Goal: Task Accomplishment & Management: Manage account settings

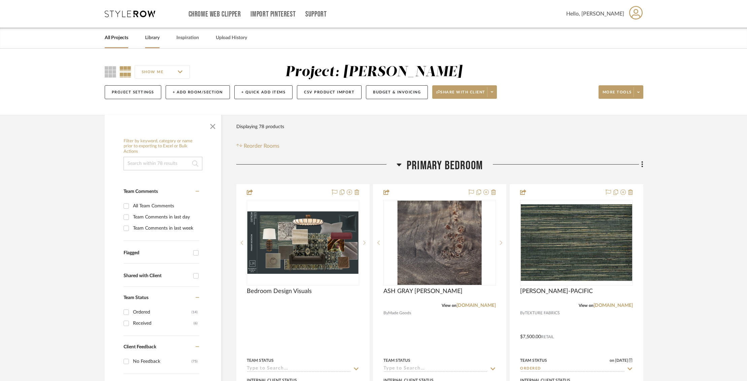
click at [153, 42] on link "Library" at bounding box center [152, 37] width 14 height 9
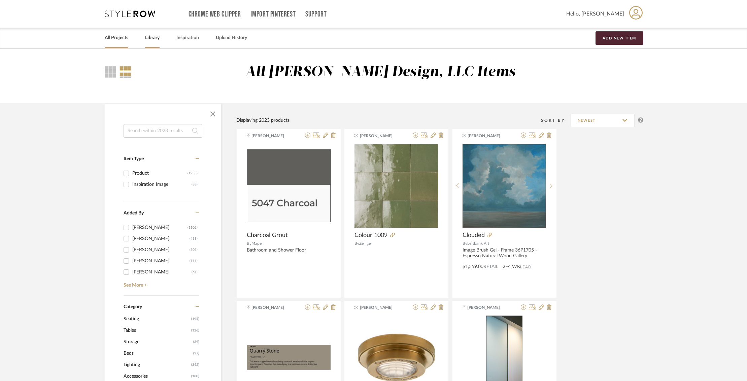
click at [121, 39] on link "All Projects" at bounding box center [117, 37] width 24 height 9
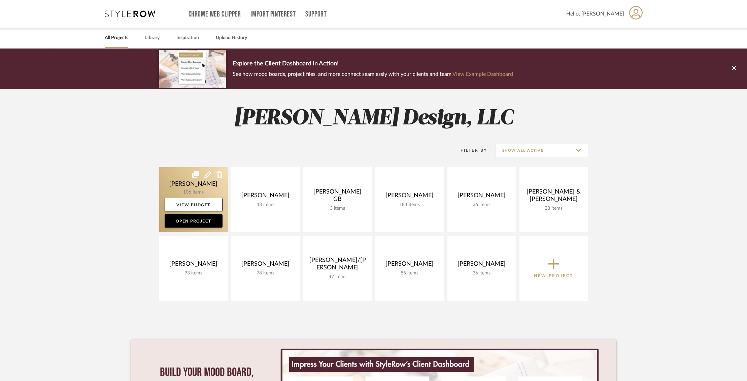
click at [185, 174] on link at bounding box center [193, 199] width 69 height 65
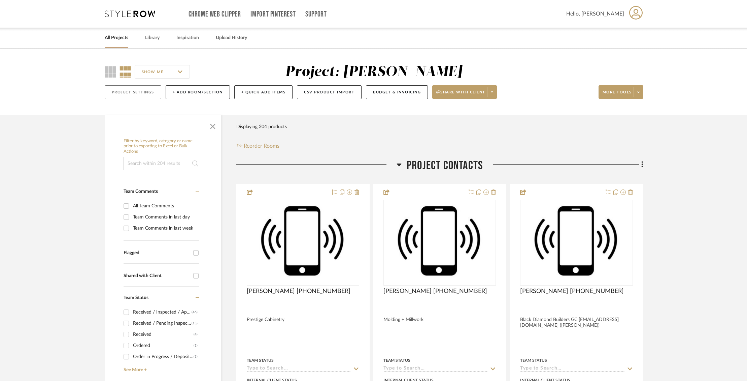
click at [140, 90] on button "Project Settings" at bounding box center [133, 92] width 57 height 14
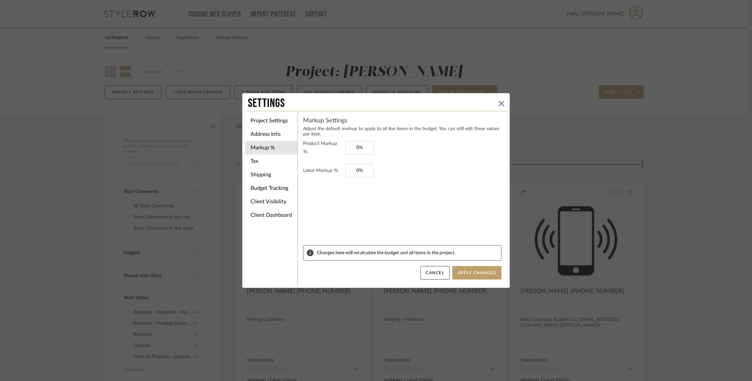
click at [499, 103] on icon at bounding box center [501, 103] width 5 height 5
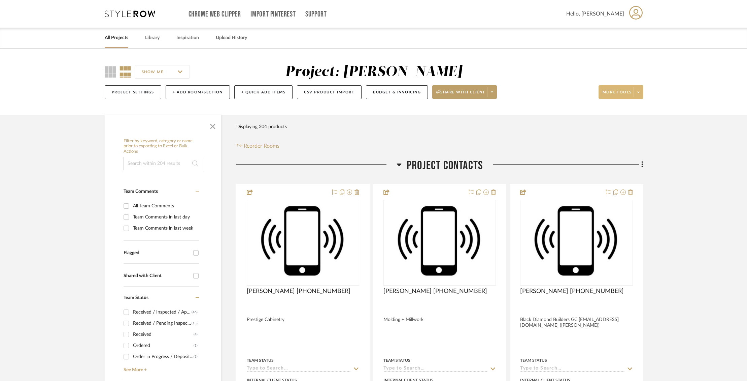
click at [640, 90] on span at bounding box center [638, 92] width 9 height 10
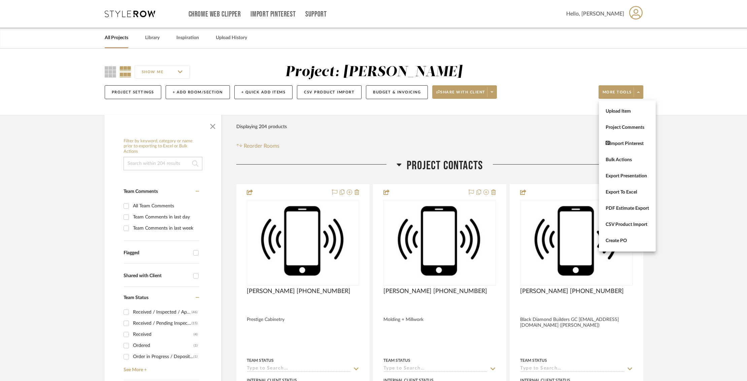
click at [137, 95] on div at bounding box center [373, 190] width 747 height 381
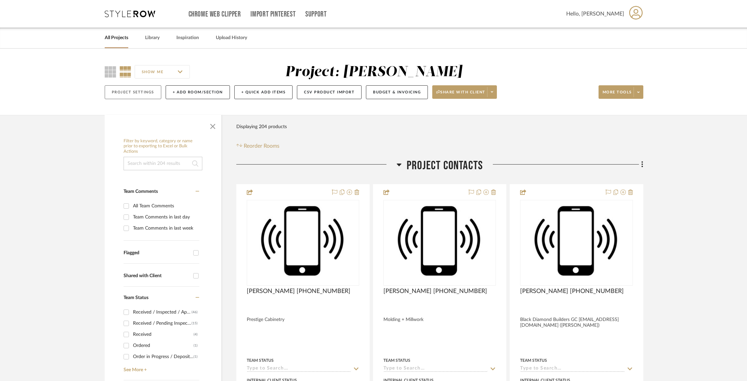
click at [137, 94] on button "Project Settings" at bounding box center [133, 92] width 57 height 14
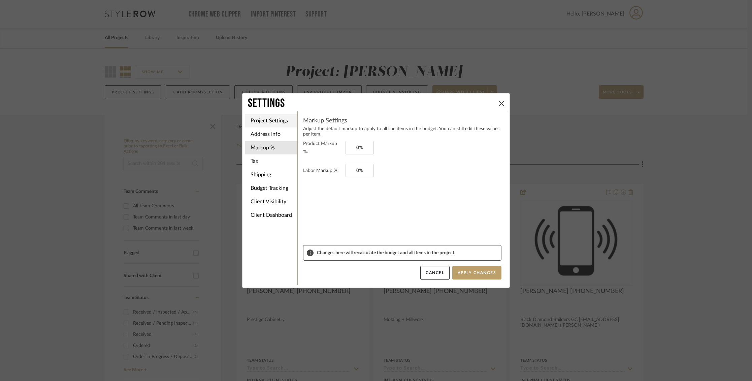
click at [263, 122] on li "Project Settings" at bounding box center [271, 120] width 52 height 13
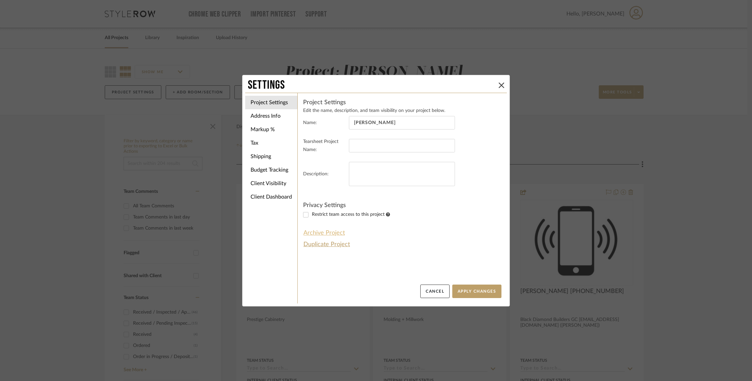
click at [322, 233] on button "Archive Project" at bounding box center [324, 232] width 42 height 11
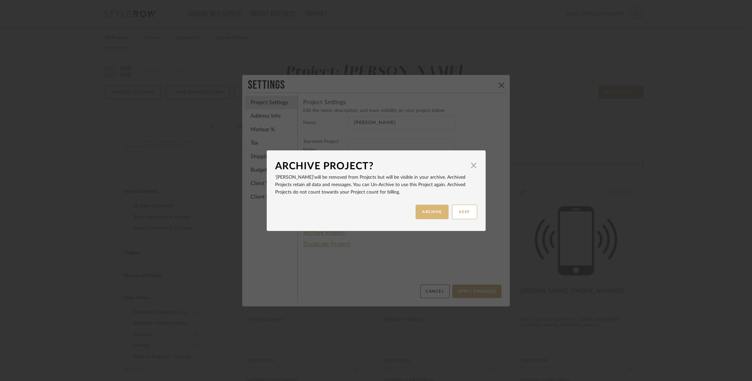
click at [417, 209] on button "ARCHIVE" at bounding box center [432, 211] width 33 height 14
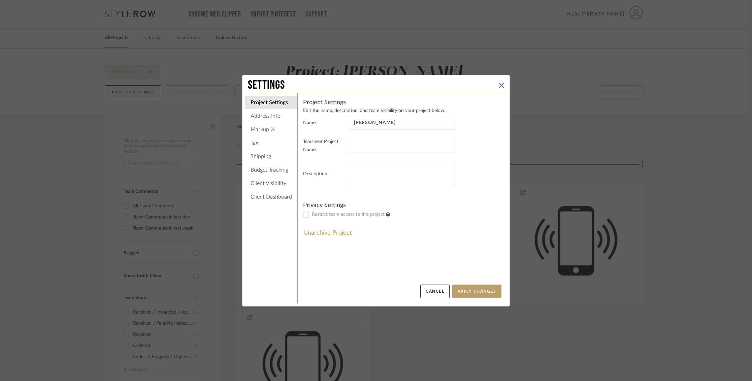
click at [501, 86] on icon at bounding box center [501, 85] width 5 height 5
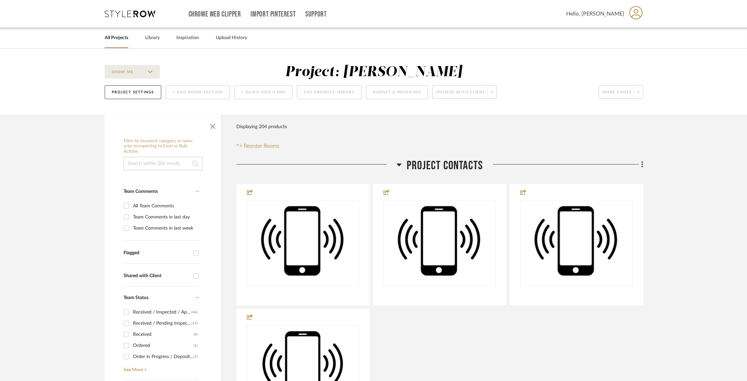
click at [119, 38] on link "All Projects" at bounding box center [117, 37] width 24 height 9
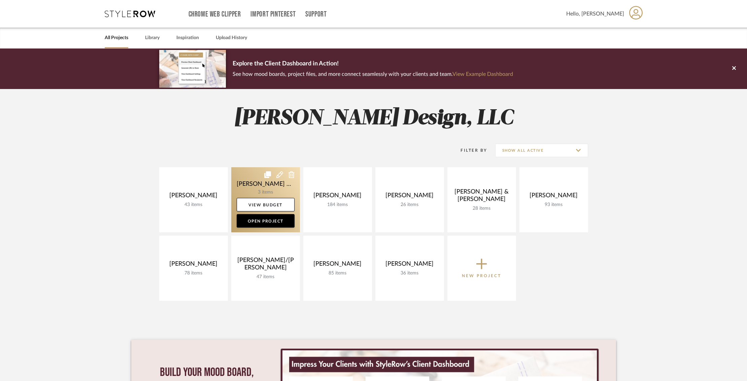
click at [250, 186] on link at bounding box center [265, 199] width 69 height 65
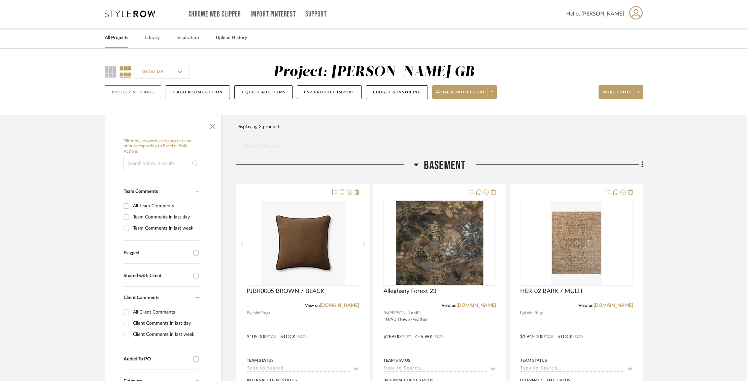
click at [142, 96] on button "Project Settings" at bounding box center [133, 92] width 57 height 14
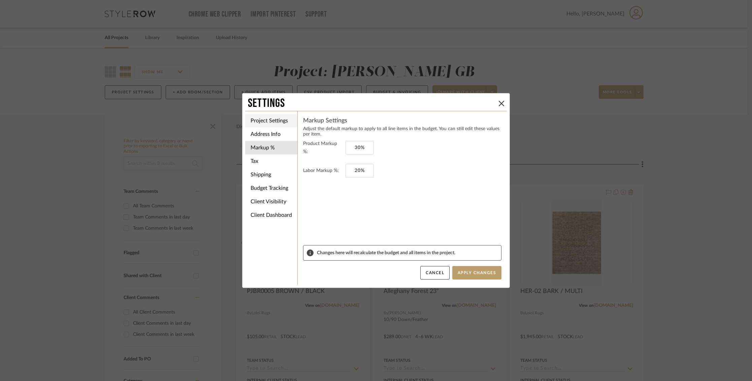
drag, startPoint x: 264, startPoint y: 112, endPoint x: 263, endPoint y: 116, distance: 3.8
click at [264, 113] on ul "Project Settings Address Info Markup % Tax Shipping Budget Tracking Client Visi…" at bounding box center [271, 167] width 52 height 113
click at [263, 118] on li "Project Settings" at bounding box center [271, 120] width 52 height 13
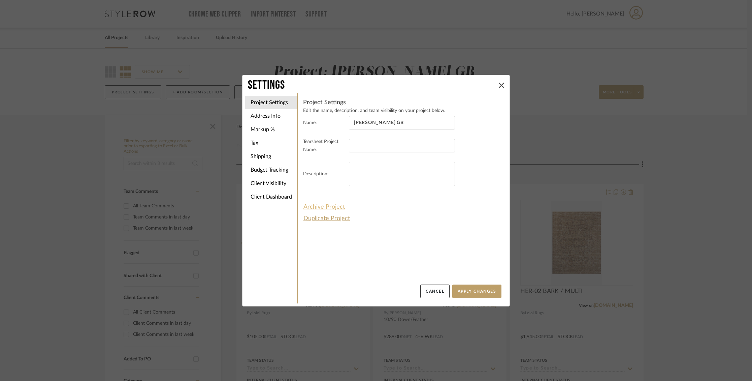
click at [314, 207] on button "Archive Project" at bounding box center [324, 206] width 42 height 11
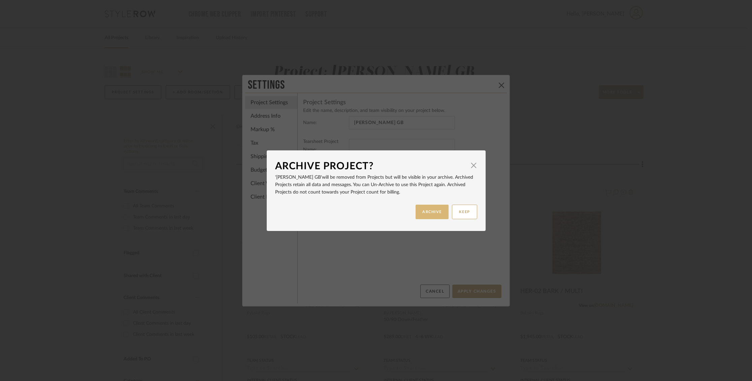
click at [428, 215] on button "ARCHIVE" at bounding box center [432, 211] width 33 height 14
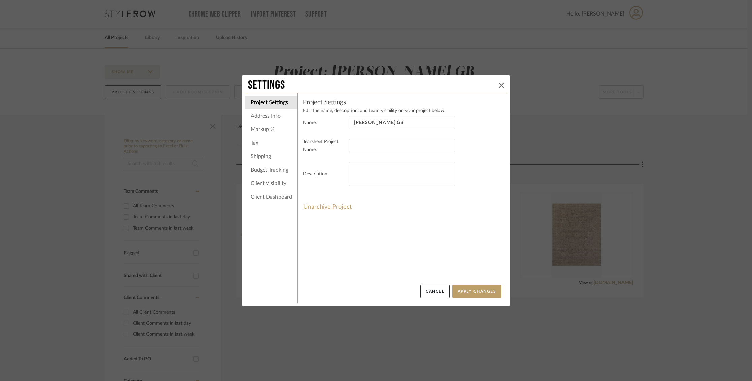
click at [497, 84] on button at bounding box center [501, 85] width 8 height 8
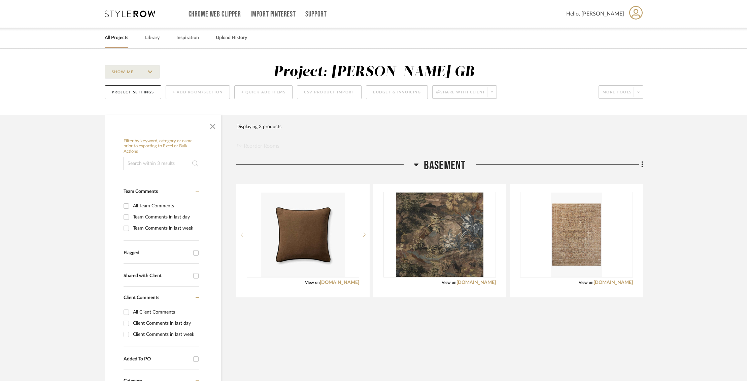
click at [111, 38] on link "All Projects" at bounding box center [117, 37] width 24 height 9
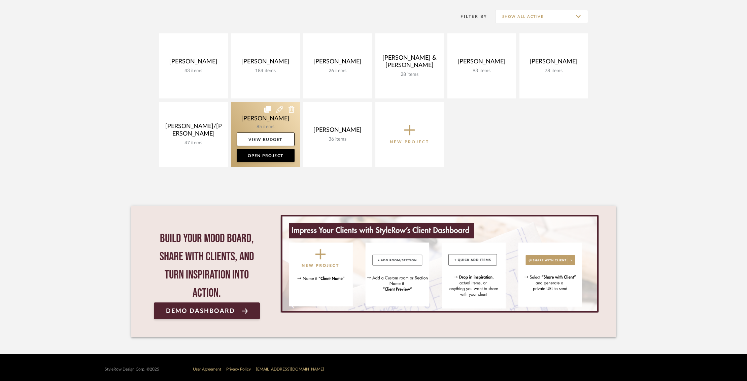
scroll to position [137, 0]
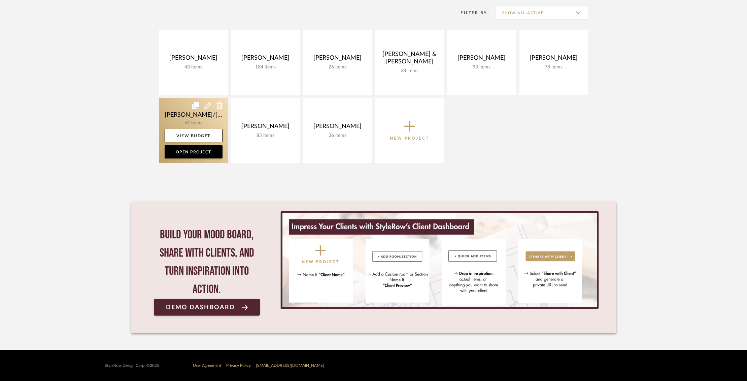
click at [194, 118] on link at bounding box center [193, 130] width 69 height 65
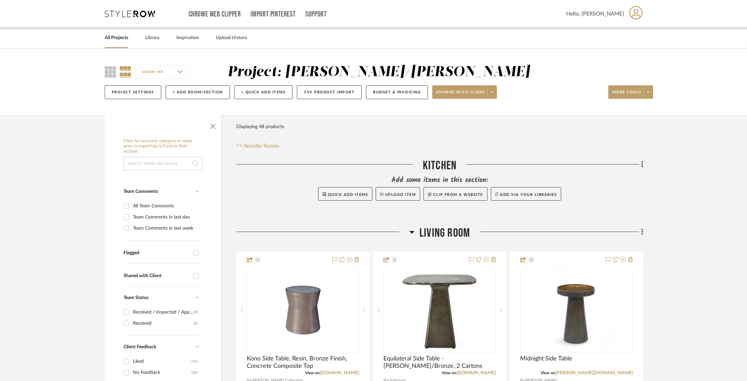
click at [120, 37] on link "All Projects" at bounding box center [117, 37] width 24 height 9
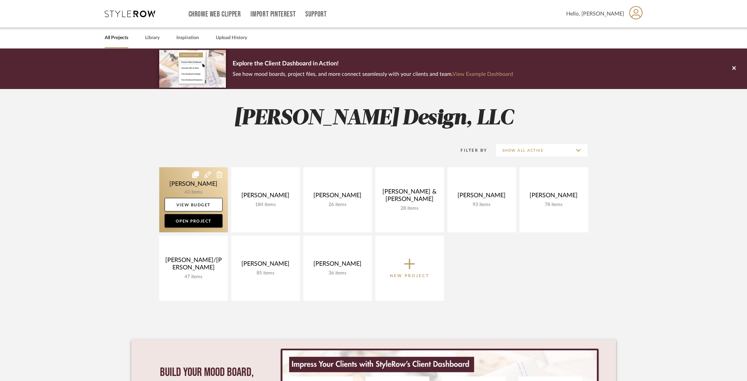
click at [178, 186] on link at bounding box center [193, 199] width 69 height 65
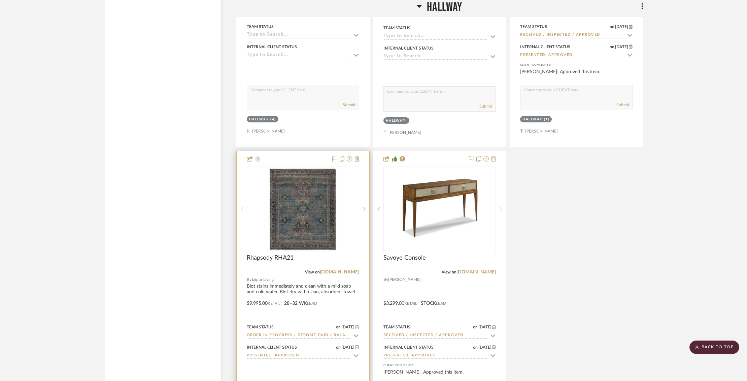
scroll to position [1622, 0]
click at [300, 217] on img "0" at bounding box center [303, 209] width 69 height 84
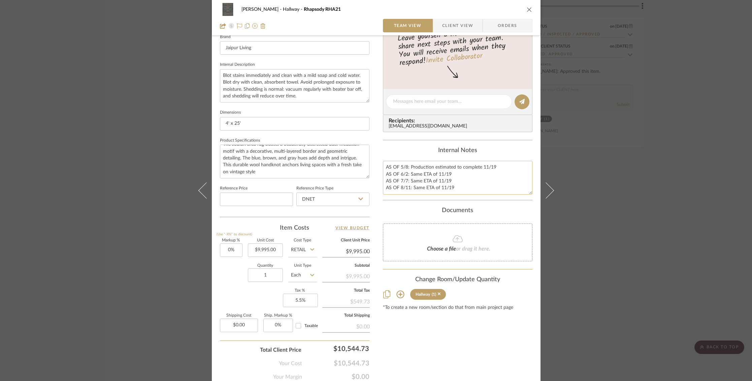
scroll to position [245, 0]
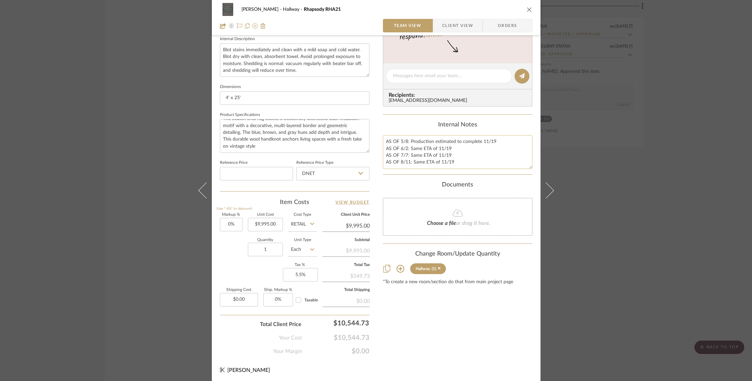
click at [455, 163] on textarea "AS OF 5/8: Production estimated to complete 11/19 AS OF 6/2: Same ETA of 11/19 …" at bounding box center [458, 151] width 150 height 33
type textarea "AS OF 5/8: Production estimated to complete 11/19 AS OF 6/2: Same ETA of 11/19 …"
click at [527, 9] on icon "close" at bounding box center [529, 9] width 5 height 5
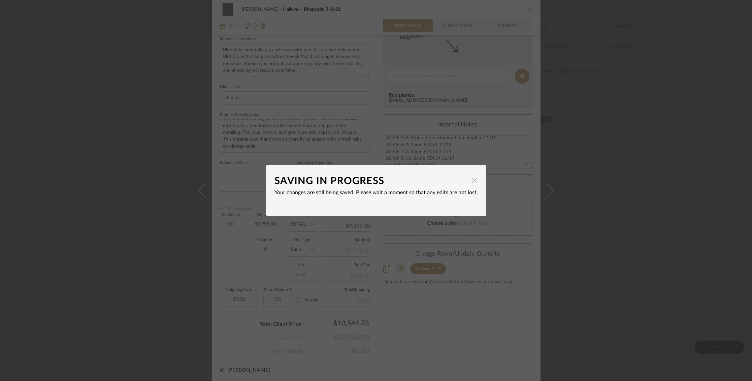
click at [469, 181] on span "button" at bounding box center [474, 179] width 13 height 13
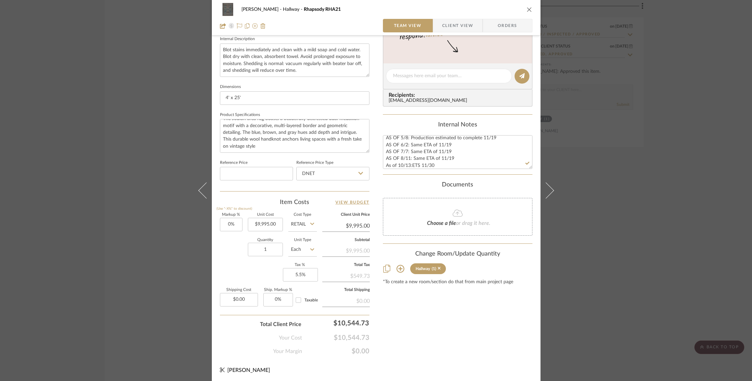
scroll to position [0, 0]
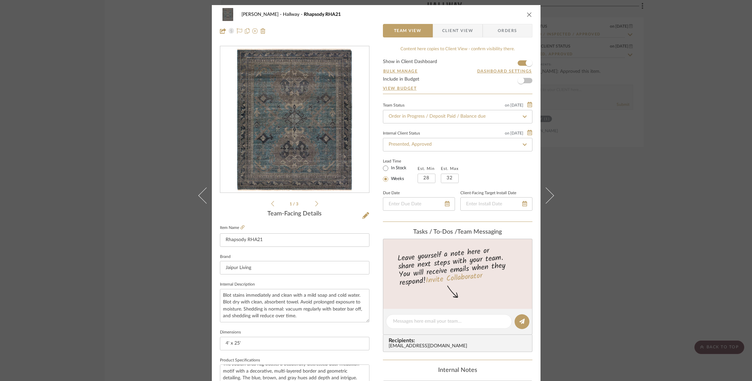
click at [527, 14] on icon "close" at bounding box center [529, 14] width 5 height 5
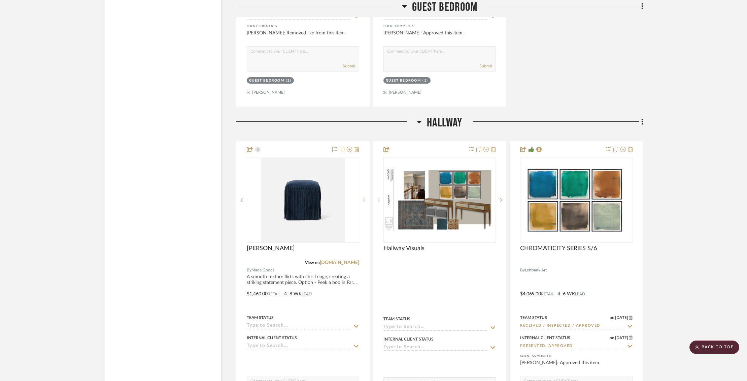
scroll to position [1329, 0]
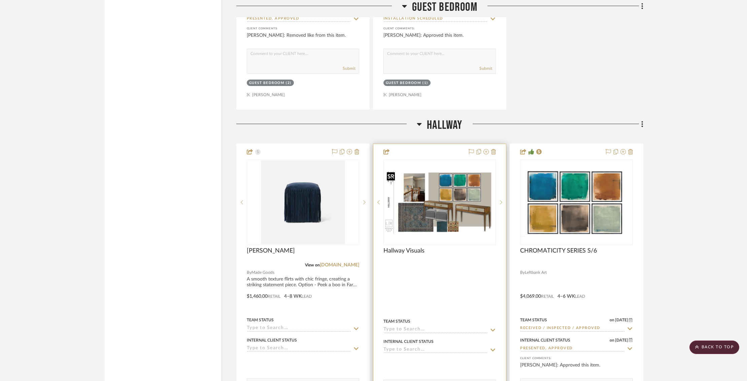
click at [438, 190] on img "0" at bounding box center [439, 202] width 111 height 63
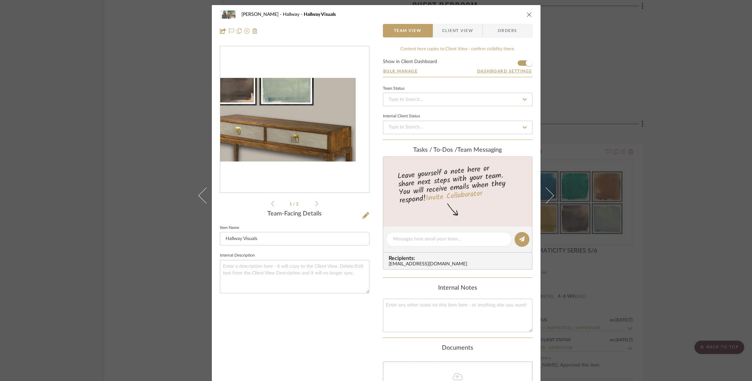
scroll to position [2, 0]
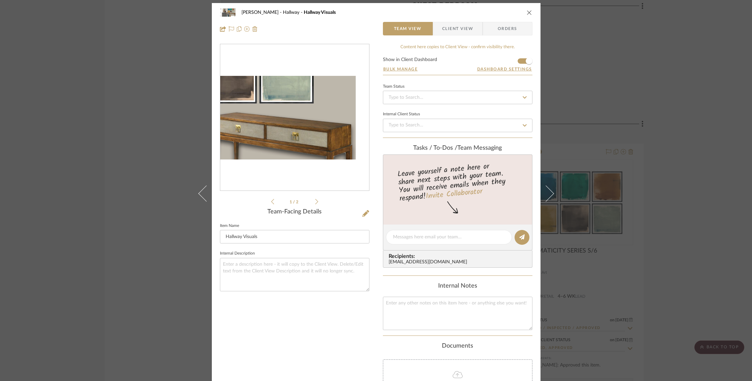
click at [341, 123] on img "0" at bounding box center [294, 118] width 149 height 84
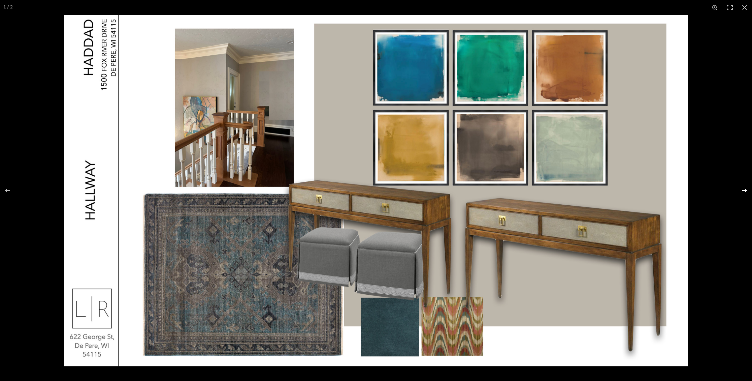
click at [746, 190] on button at bounding box center [740, 190] width 24 height 34
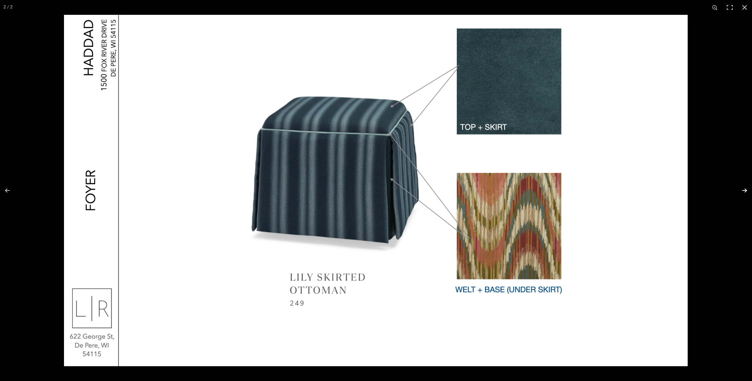
click at [746, 190] on button at bounding box center [740, 190] width 24 height 34
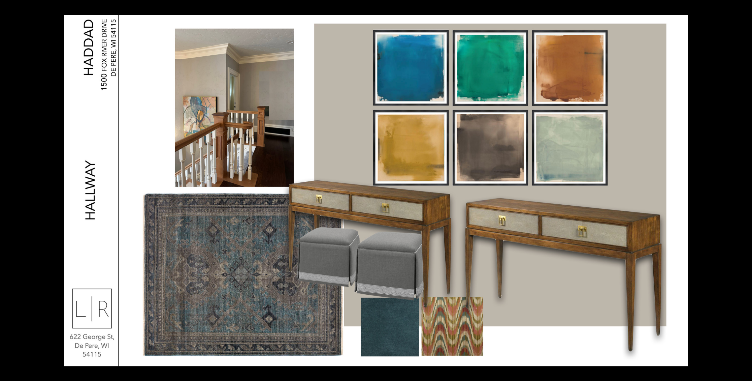
click at [746, 190] on button at bounding box center [740, 190] width 24 height 34
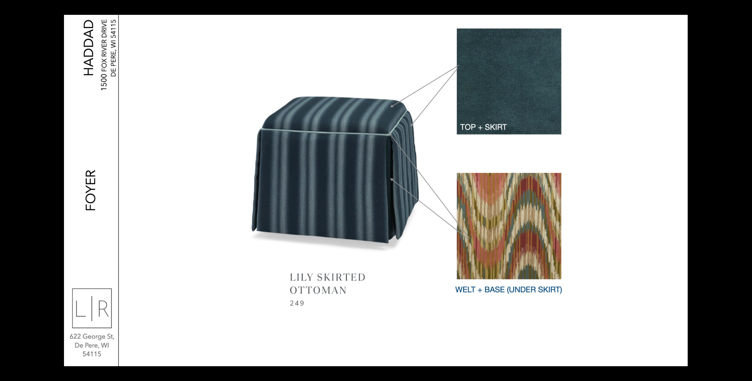
click at [746, 190] on button at bounding box center [740, 190] width 24 height 34
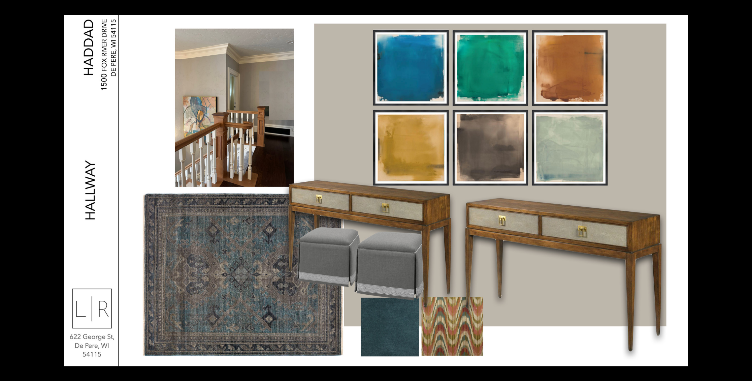
click at [746, 190] on button at bounding box center [740, 190] width 24 height 34
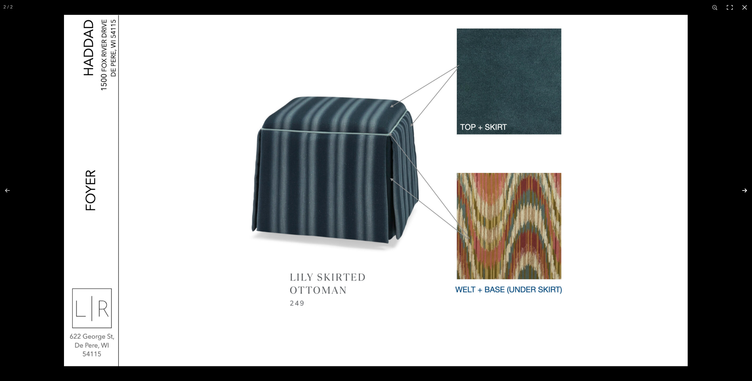
click at [747, 188] on button at bounding box center [740, 190] width 24 height 34
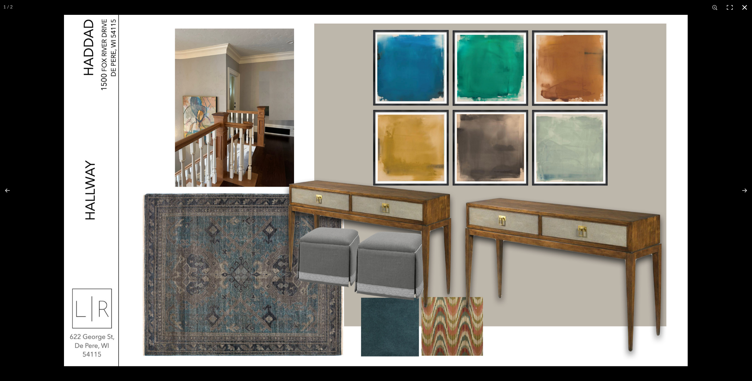
click at [742, 4] on button at bounding box center [744, 7] width 15 height 15
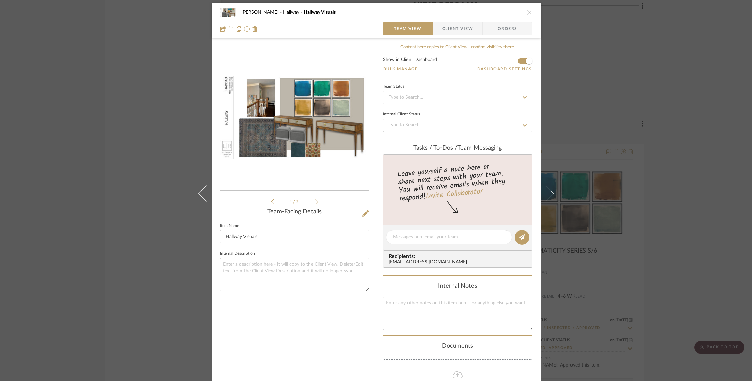
click at [527, 10] on icon "close" at bounding box center [529, 12] width 5 height 5
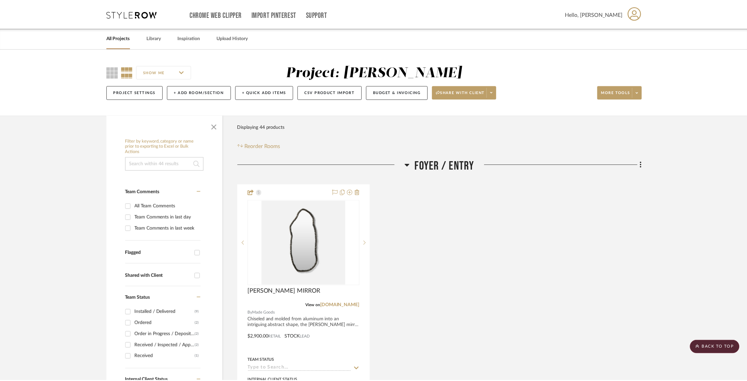
scroll to position [1329, 0]
